Goal: Transaction & Acquisition: Obtain resource

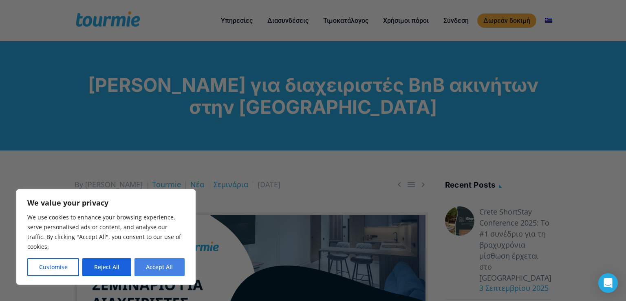
click at [176, 260] on button "Accept All" at bounding box center [159, 267] width 50 height 18
checkbox input "true"
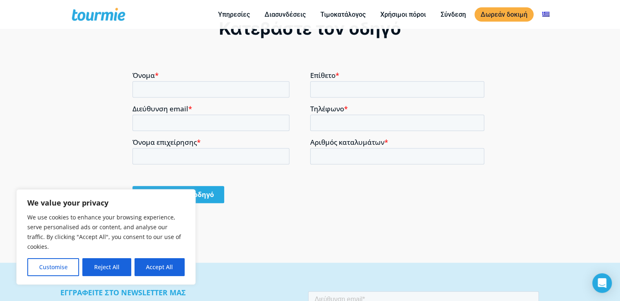
scroll to position [608, 0]
click at [182, 85] on input "Όνομα *" at bounding box center [210, 90] width 157 height 16
type input "ΘΟΔΩΡΗΣ"
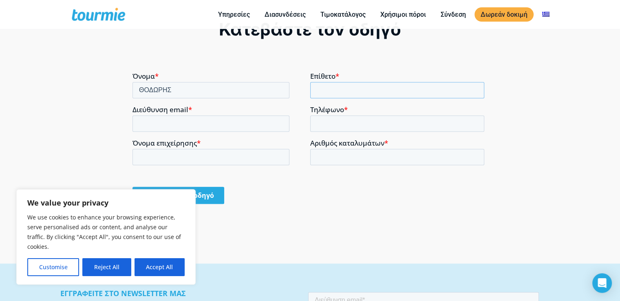
type input "ΟΙΚΟΝΟΜΟΥ"
type input "[EMAIL_ADDRESS][DOMAIN_NAME]"
type input "[PHONE_NUMBER]"
type input "1"
click at [475, 153] on input "1" at bounding box center [397, 156] width 174 height 16
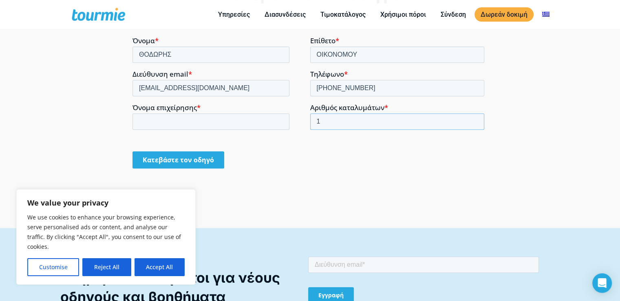
scroll to position [690, 0]
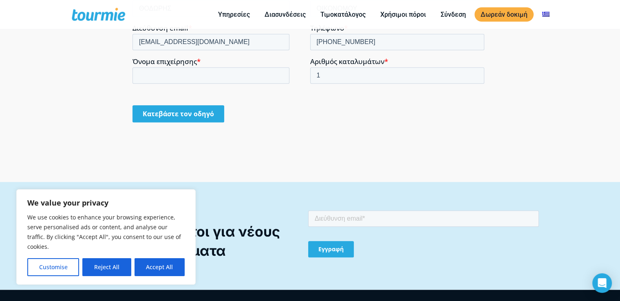
click at [212, 116] on input "Κατεβάστε τον οδηγό" at bounding box center [178, 113] width 92 height 17
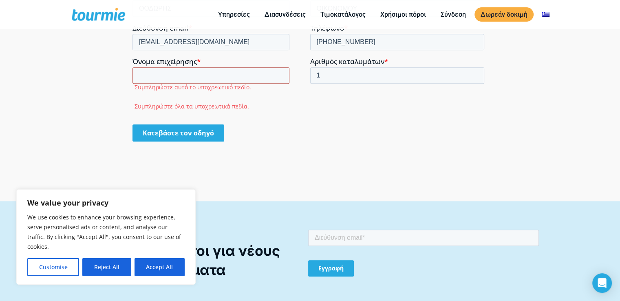
click at [185, 79] on input "Όνομα επιχείρησης *" at bounding box center [210, 75] width 157 height 16
type input "ΟΙΚΟΝΟΜΟΥ"
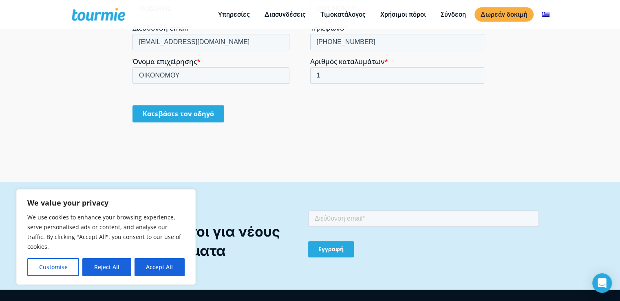
click at [176, 114] on input "Κατεβάστε τον οδηγό" at bounding box center [178, 113] width 92 height 17
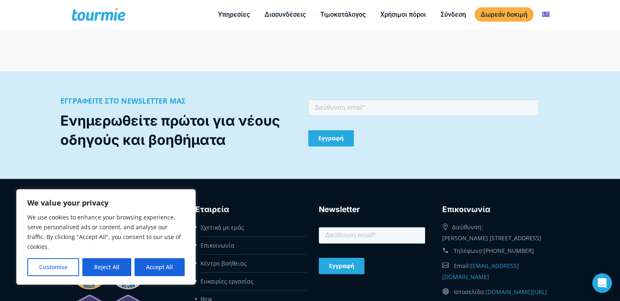
click at [159, 262] on button "Accept All" at bounding box center [159, 267] width 50 height 18
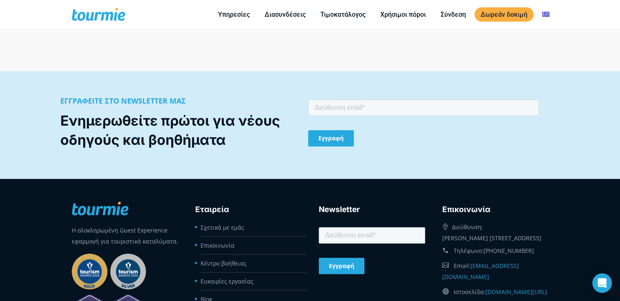
checkbox input "true"
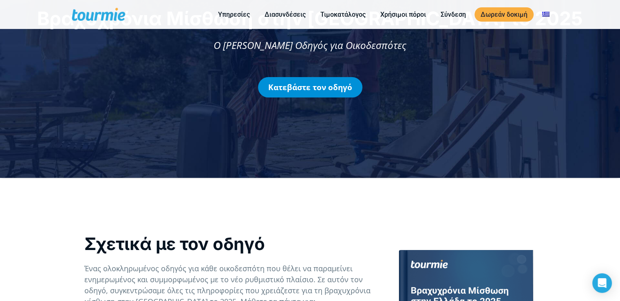
click at [307, 88] on link "Κατεβάστε τον οδηγό" at bounding box center [310, 87] width 104 height 20
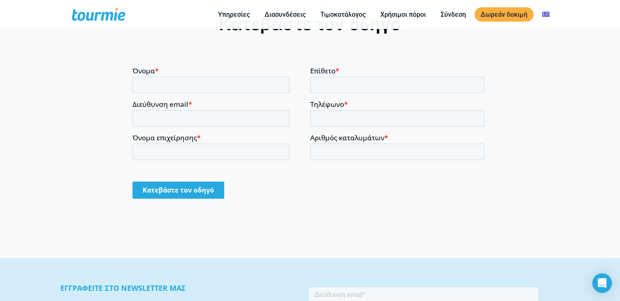
scroll to position [639, 0]
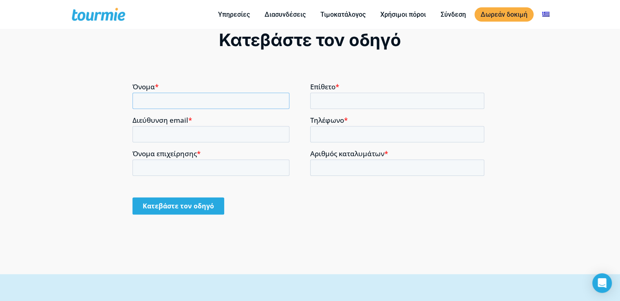
click at [179, 102] on input "Όνομα *" at bounding box center [210, 100] width 157 height 16
click at [192, 106] on input "Όνομα *" at bounding box center [210, 100] width 157 height 16
type input "ΘΟΔΩΡΗΣ"
type input "ΟΙΚΟΝΟΜΟΥ"
type input "[EMAIL_ADDRESS][DOMAIN_NAME]"
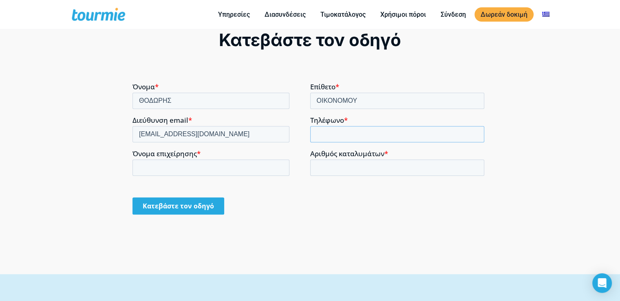
type input "[PHONE_NUMBER]"
click at [192, 161] on input "Όνομα επιχείρησης *" at bounding box center [210, 167] width 157 height 16
type input "ΟΙΚΟΝΟΜΟΥ"
click at [346, 165] on input "Αριθμός καταλυμάτων *" at bounding box center [397, 167] width 174 height 16
type input "1"
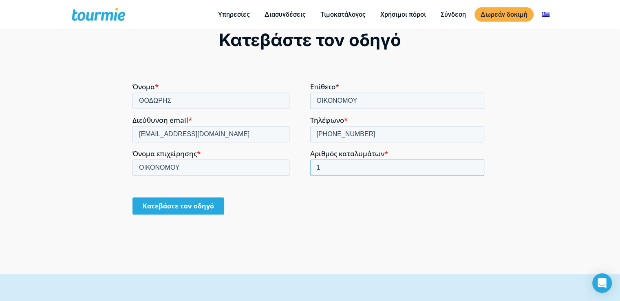
click at [475, 165] on input "1" at bounding box center [397, 167] width 174 height 16
click at [212, 199] on input "Κατεβάστε τον οδηγό" at bounding box center [178, 205] width 92 height 17
